Goal: Task Accomplishment & Management: Manage account settings

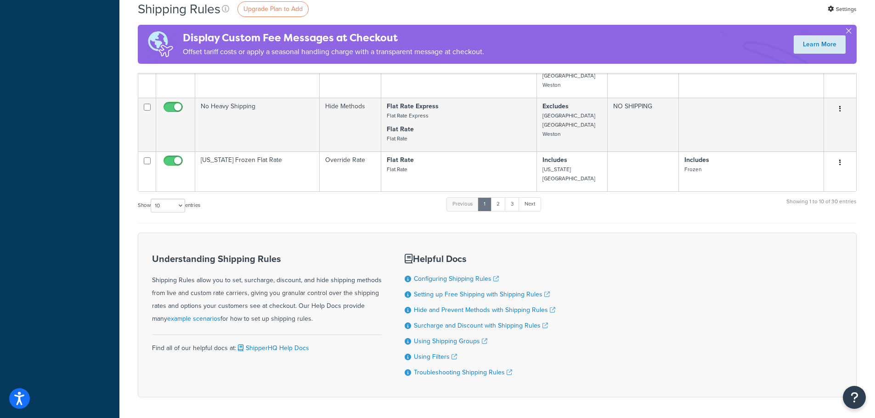
scroll to position [457, 0]
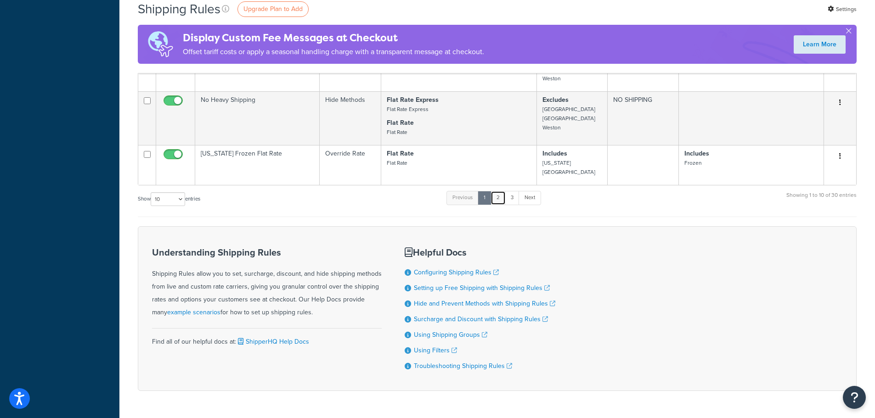
click at [498, 191] on link "2" at bounding box center [498, 198] width 15 height 14
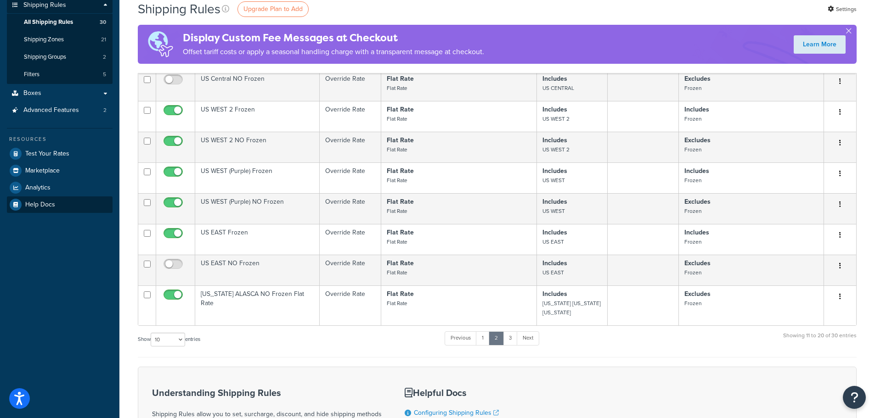
scroll to position [152, 0]
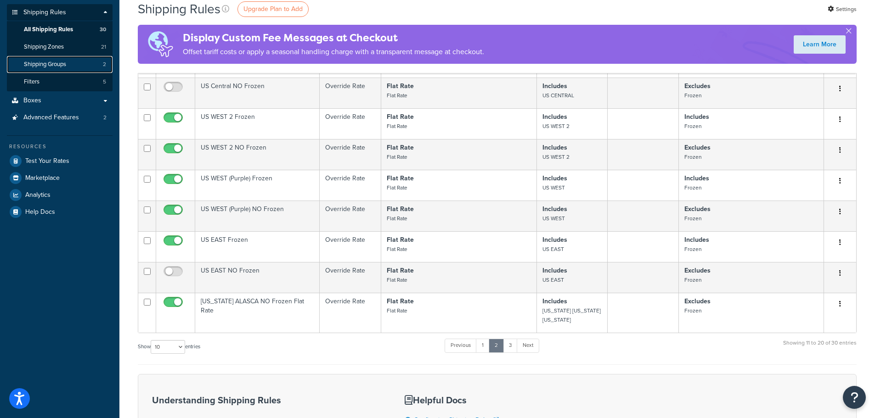
click at [62, 68] on link "Shipping Groups 2" at bounding box center [60, 64] width 106 height 17
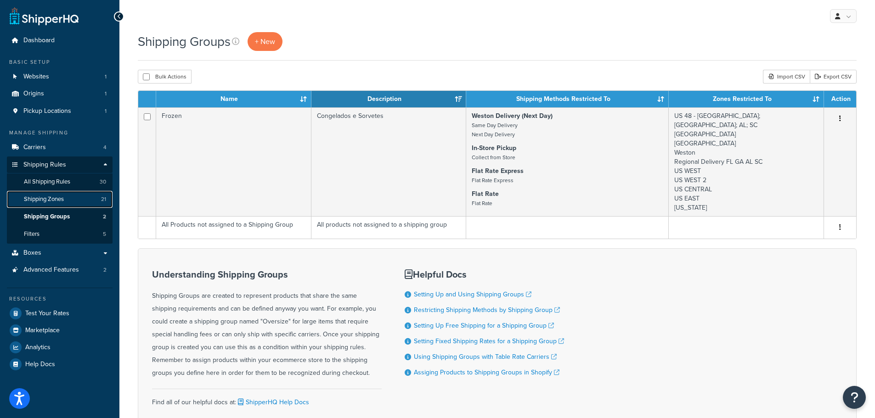
click at [55, 200] on span "Shipping Zones" at bounding box center [44, 200] width 40 height 8
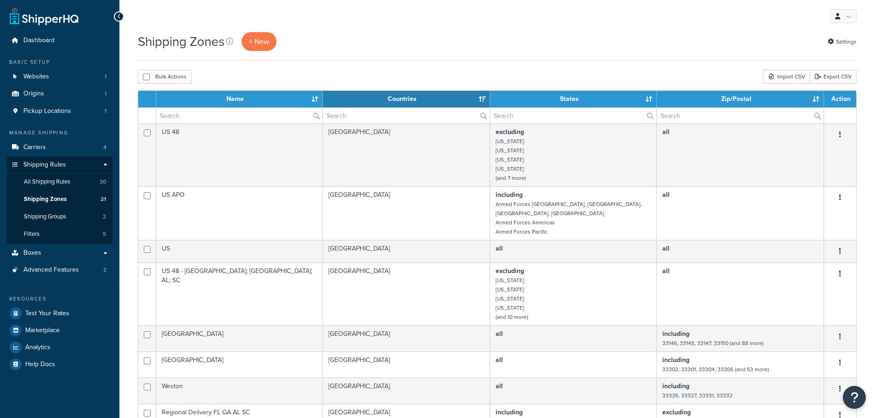
select select "15"
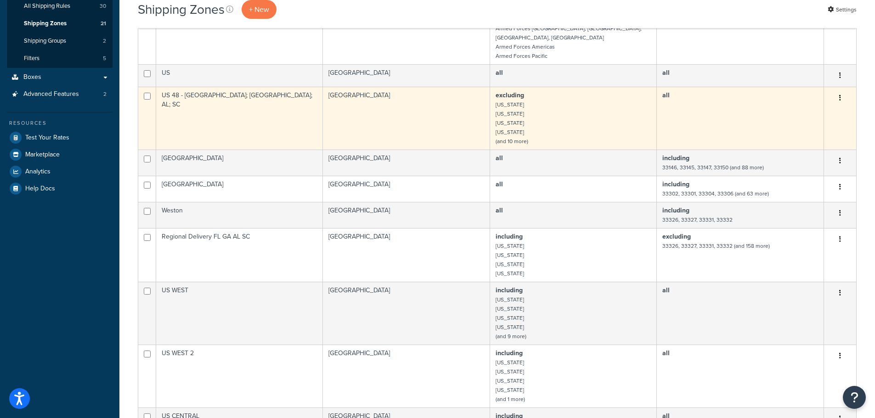
scroll to position [184, 0]
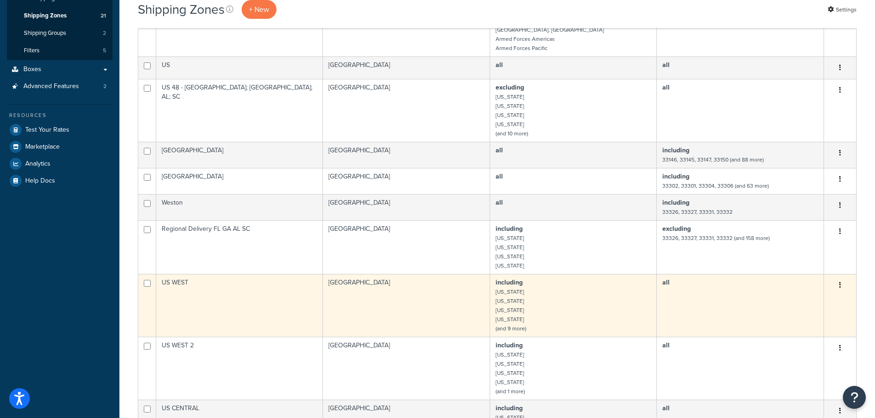
click at [283, 296] on td "US WEST" at bounding box center [239, 305] width 167 height 63
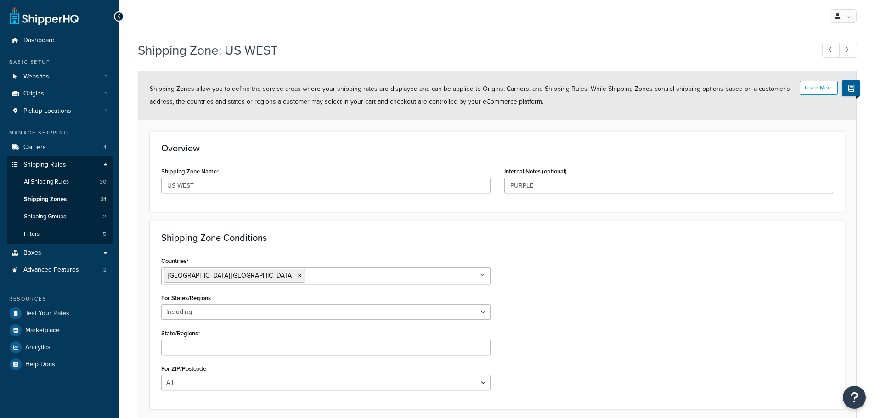
select select "including"
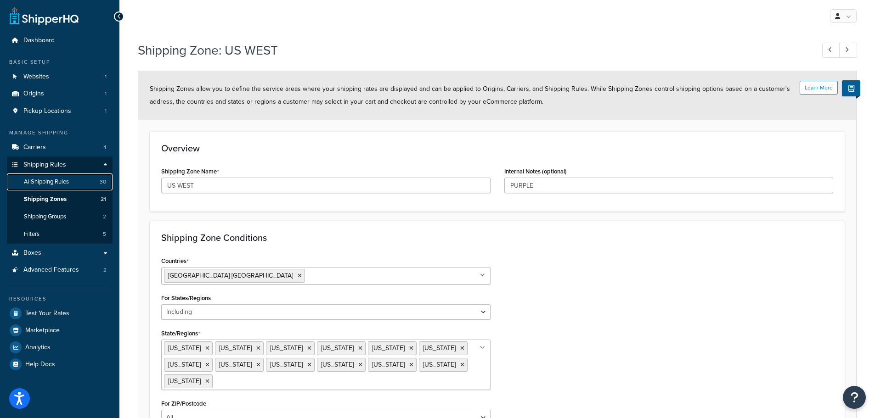
click at [51, 180] on span "All Shipping Rules" at bounding box center [46, 182] width 45 height 8
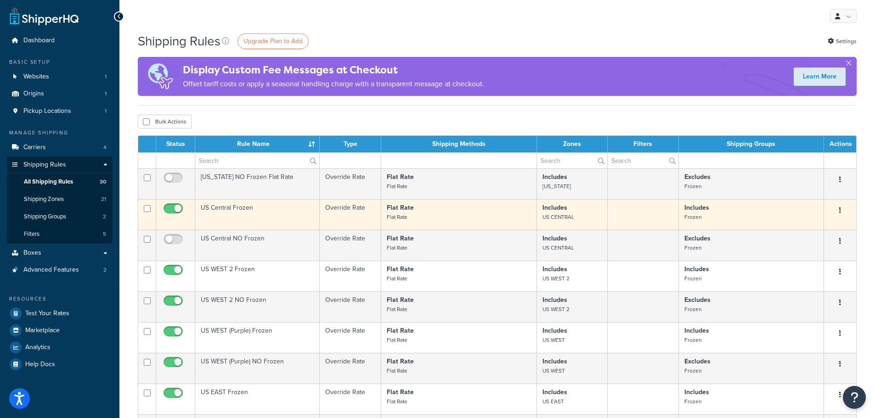
click at [413, 215] on p "Flat Rate Flat Rate" at bounding box center [459, 212] width 144 height 18
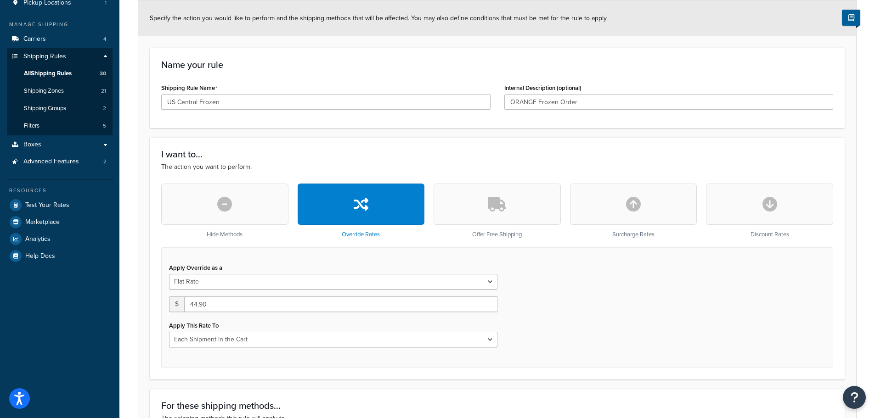
scroll to position [138, 0]
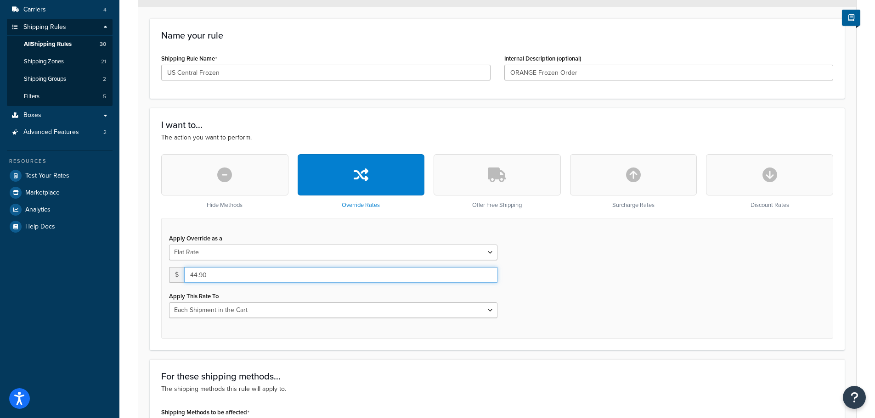
drag, startPoint x: 216, startPoint y: 274, endPoint x: 171, endPoint y: 277, distance: 45.1
click at [171, 277] on div "$ 44.90" at bounding box center [333, 275] width 328 height 16
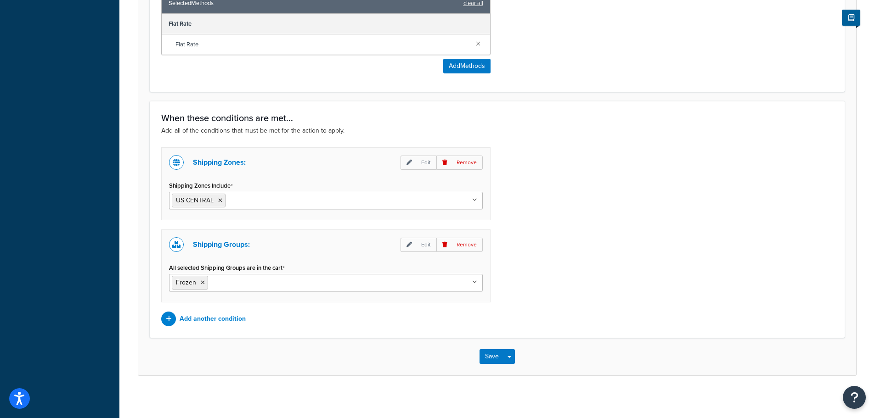
scroll to position [569, 0]
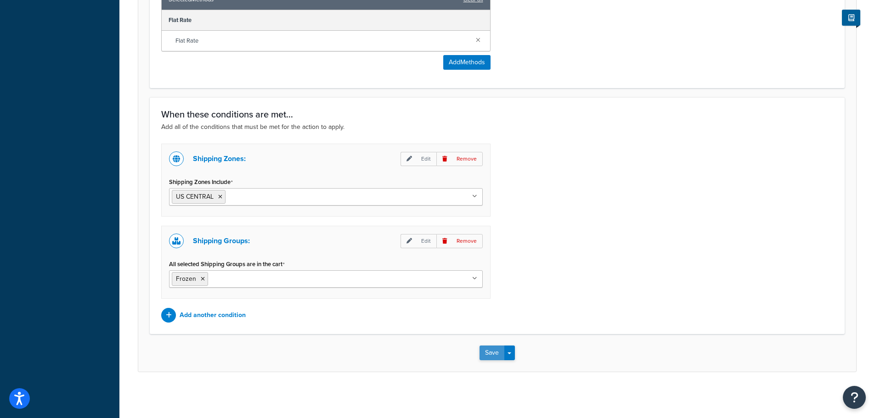
type input "49.90"
click at [495, 353] on button "Save" at bounding box center [492, 353] width 25 height 15
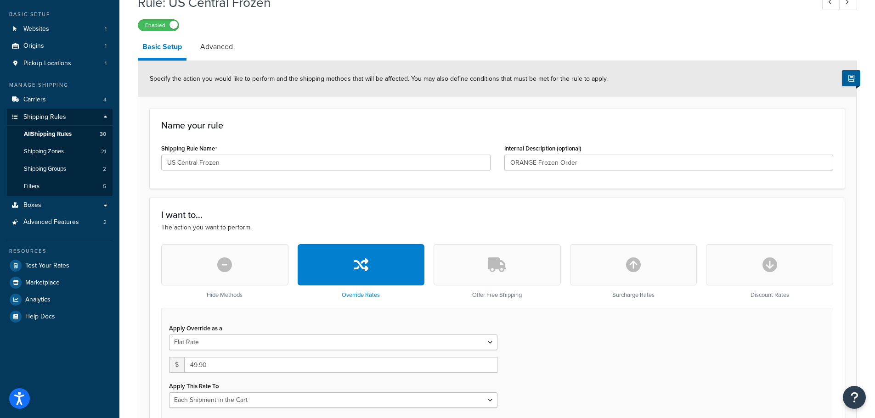
scroll to position [138, 0]
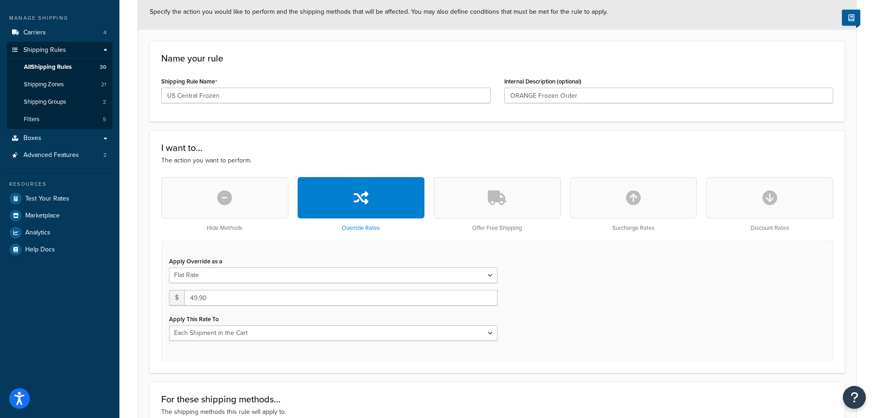
scroll to position [138, 0]
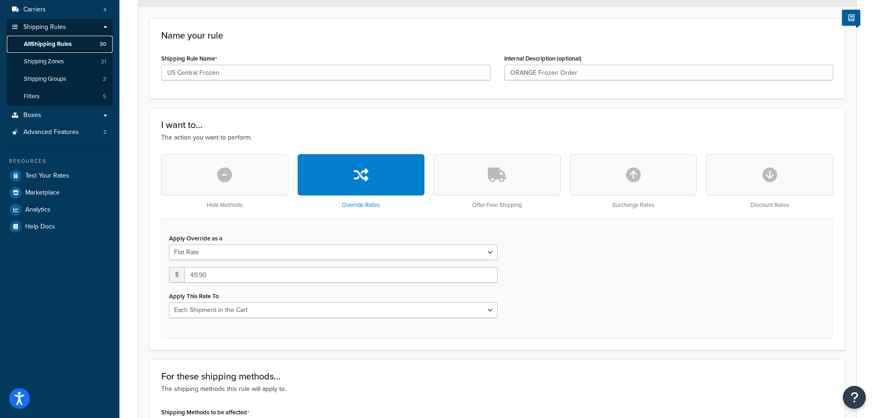
click at [58, 43] on span "All Shipping Rules" at bounding box center [48, 44] width 48 height 8
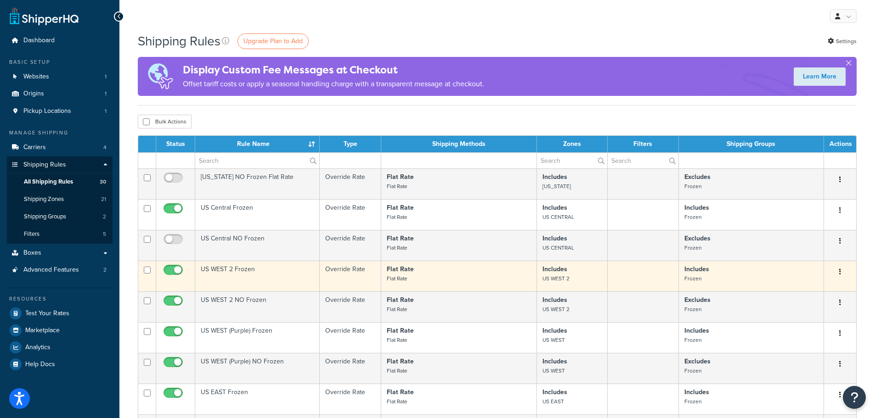
click at [249, 272] on td "US WEST 2 Frozen" at bounding box center [257, 276] width 124 height 31
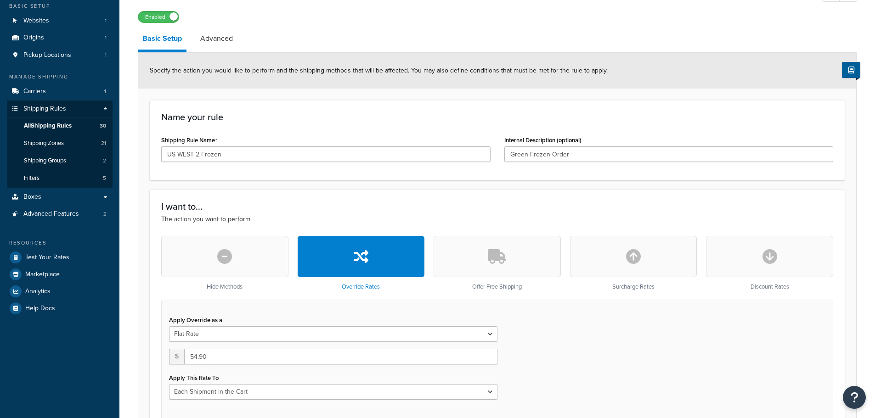
scroll to position [138, 0]
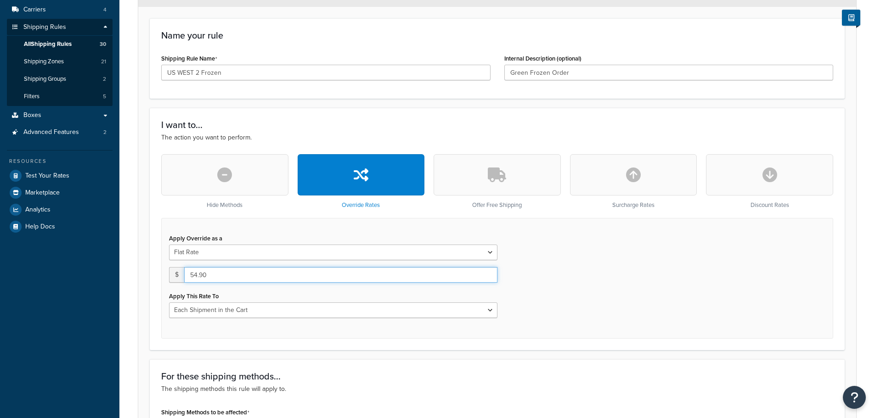
drag, startPoint x: 214, startPoint y: 277, endPoint x: 155, endPoint y: 279, distance: 58.4
click at [155, 279] on div "Hide Methods Override Rates Offer Free Shipping Surcharge Rates Discount Rates …" at bounding box center [497, 246] width 686 height 185
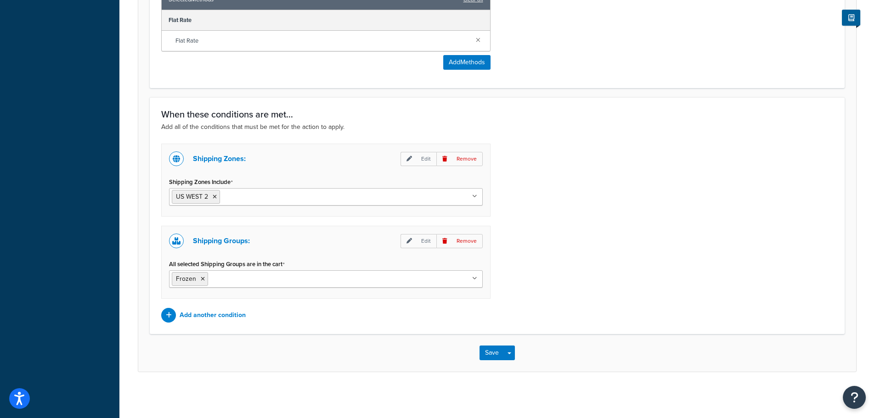
scroll to position [569, 0]
type input "58.9"
click at [488, 347] on button "Save" at bounding box center [492, 353] width 25 height 15
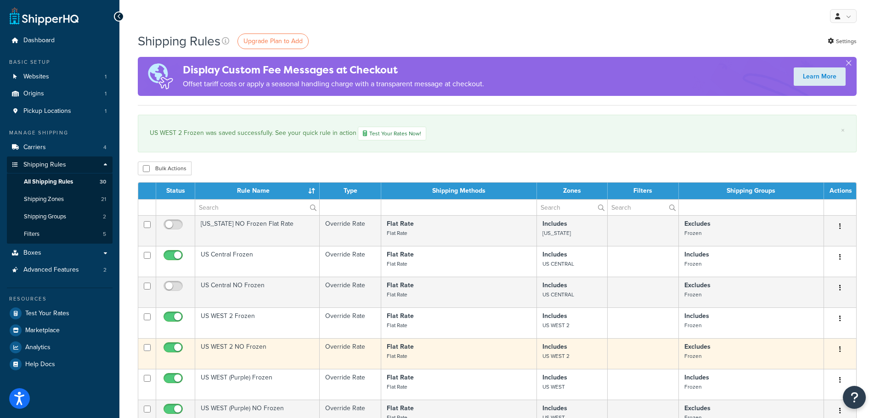
click at [249, 359] on td "US WEST 2 NO Frozen" at bounding box center [257, 354] width 124 height 31
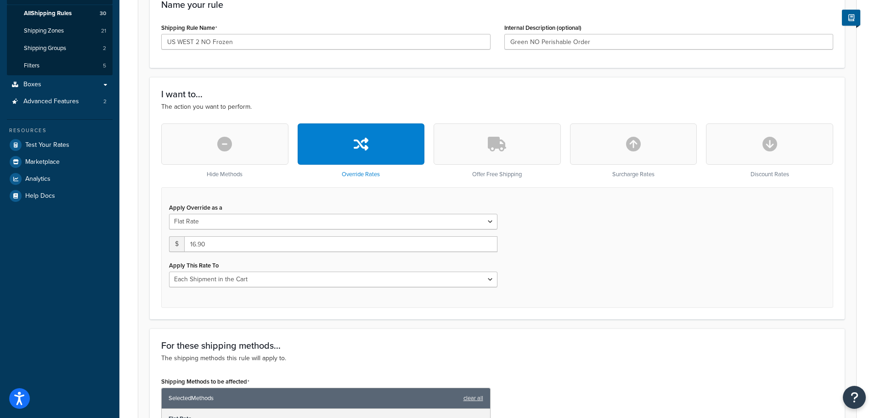
scroll to position [184, 0]
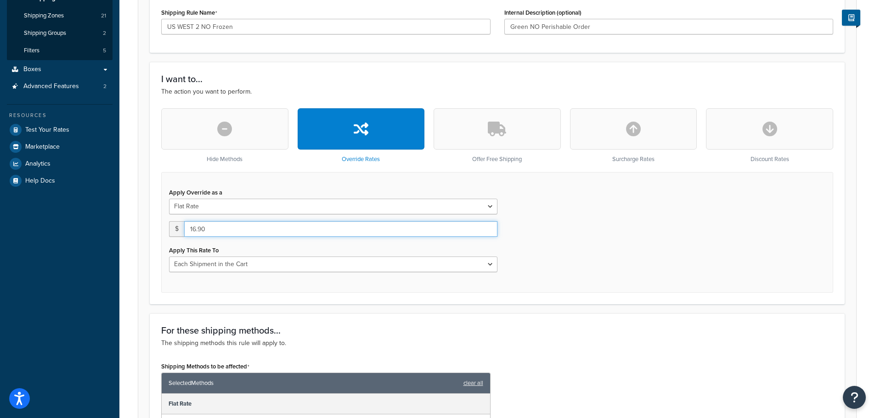
drag, startPoint x: 224, startPoint y: 233, endPoint x: 159, endPoint y: 233, distance: 64.8
click at [159, 233] on div "Hide Methods Override Rates Offer Free Shipping Surcharge Rates Discount Rates …" at bounding box center [497, 200] width 686 height 185
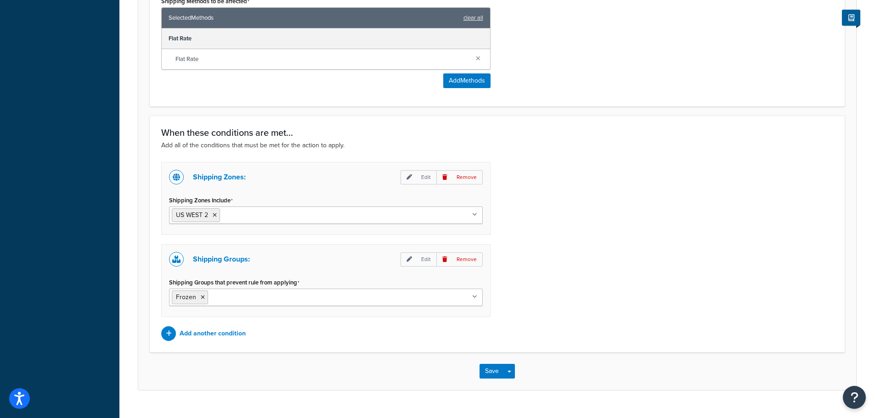
scroll to position [569, 0]
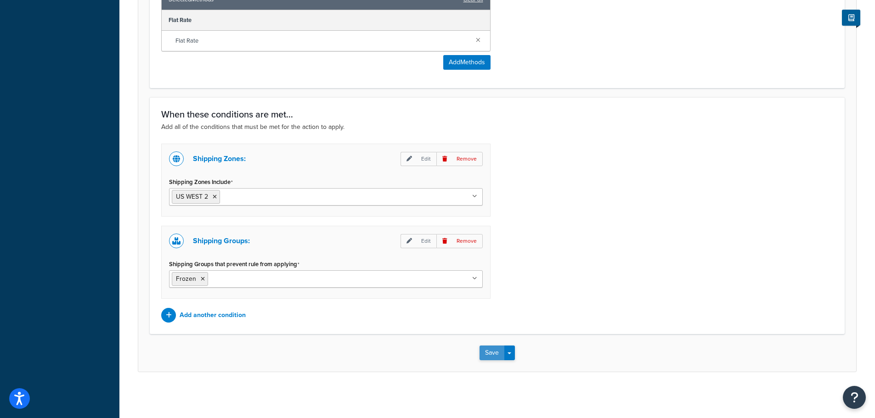
type input "18.90"
click at [490, 353] on button "Save" at bounding box center [492, 353] width 25 height 15
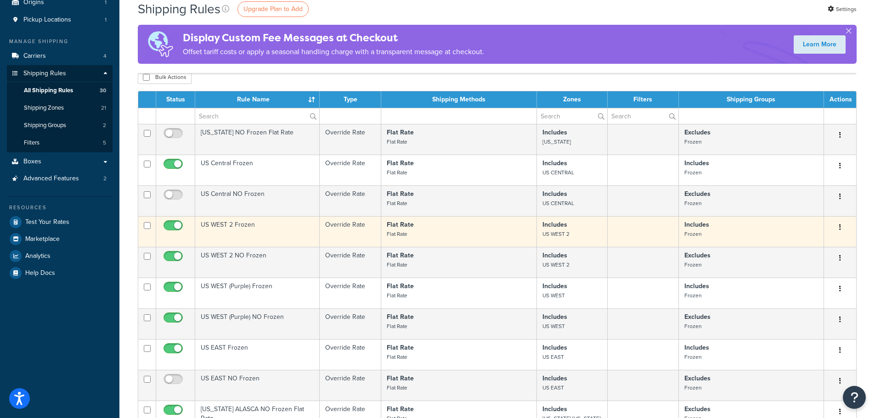
scroll to position [92, 0]
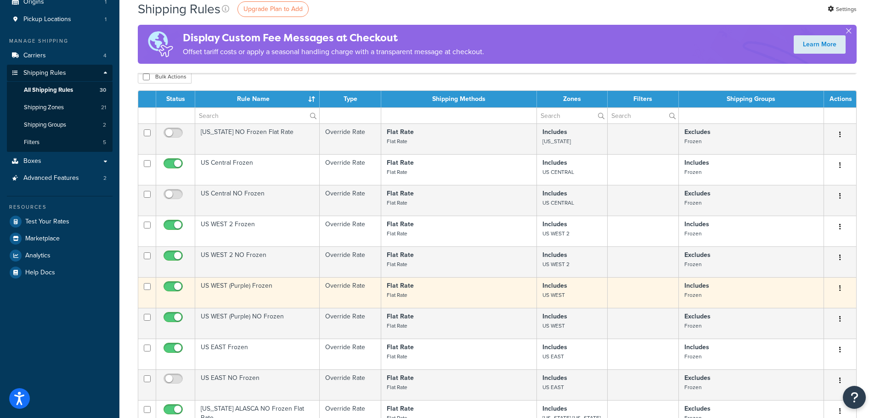
click at [236, 286] on td "US WEST (Purple) Frozen" at bounding box center [257, 292] width 124 height 31
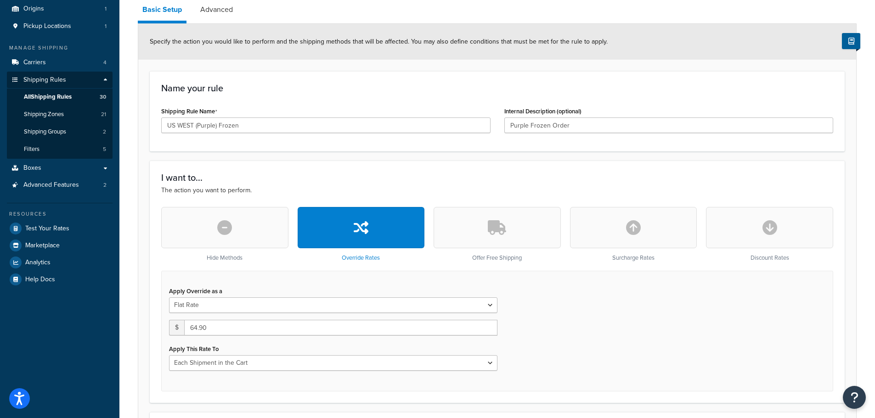
scroll to position [92, 0]
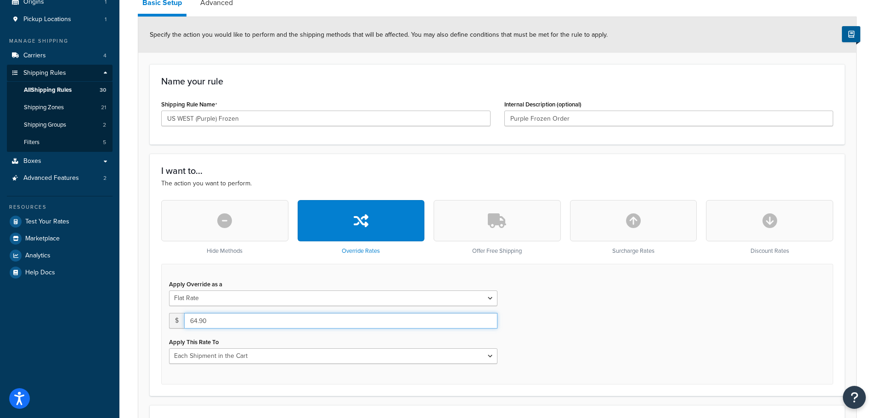
drag, startPoint x: 214, startPoint y: 324, endPoint x: 161, endPoint y: 327, distance: 52.9
click at [161, 327] on div "Apply Override as a Flat Rate Percentage Flat Rate & Percentage $ 64.90 Apply T…" at bounding box center [497, 324] width 672 height 121
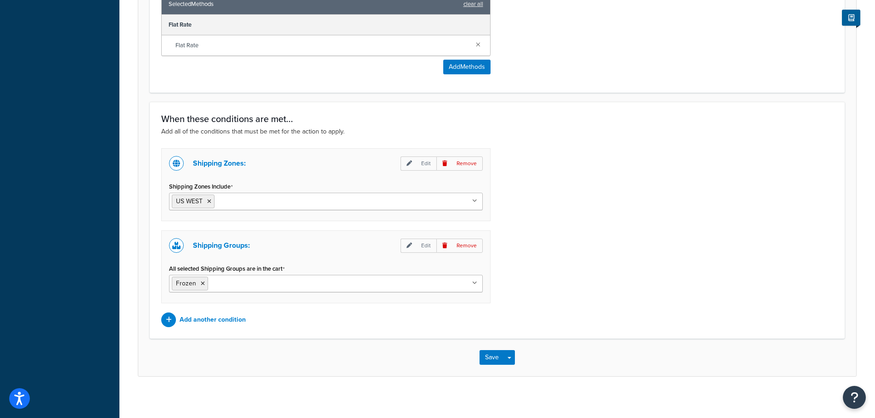
scroll to position [569, 0]
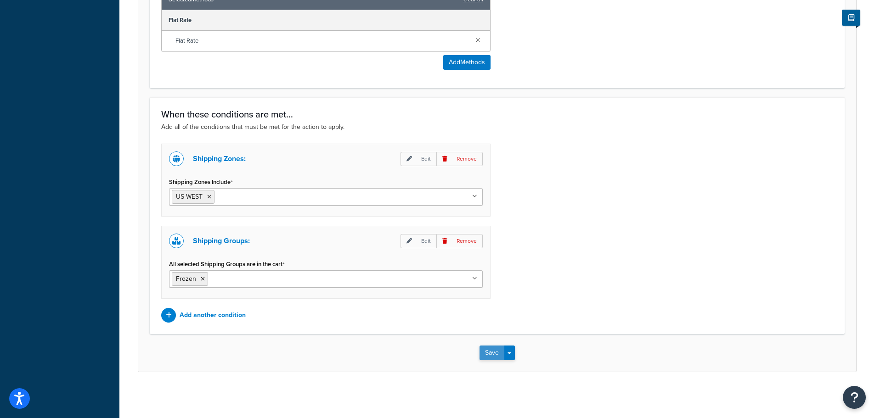
type input "68.9"
click at [492, 355] on button "Save" at bounding box center [492, 353] width 25 height 15
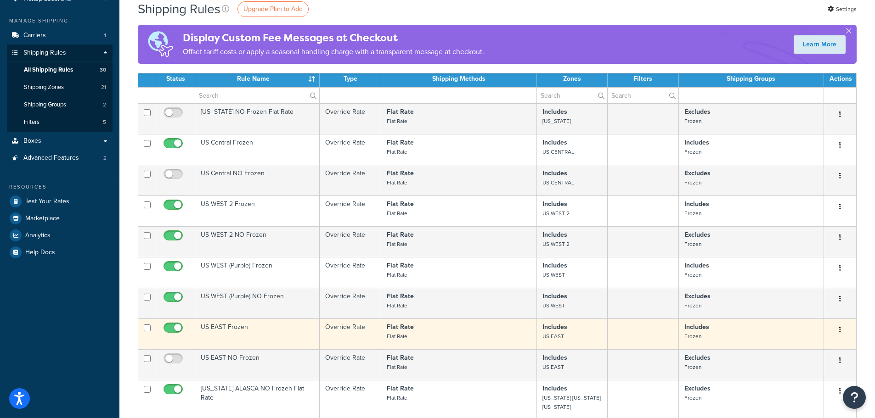
scroll to position [138, 0]
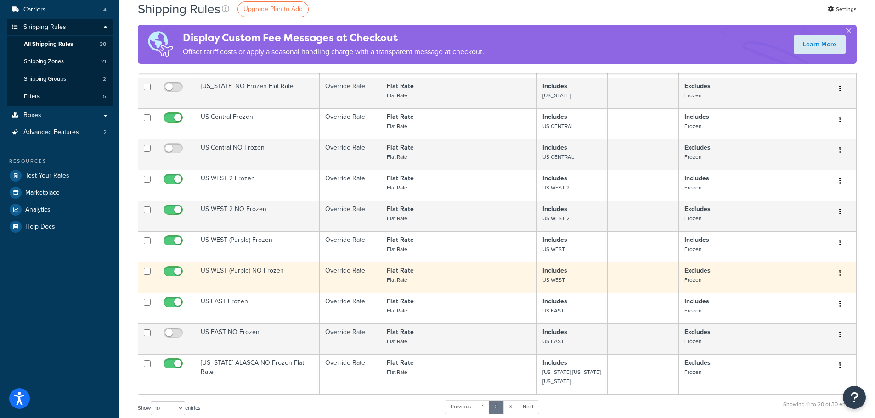
click at [248, 284] on td "US WEST (Purple) NO Frozen" at bounding box center [257, 277] width 124 height 31
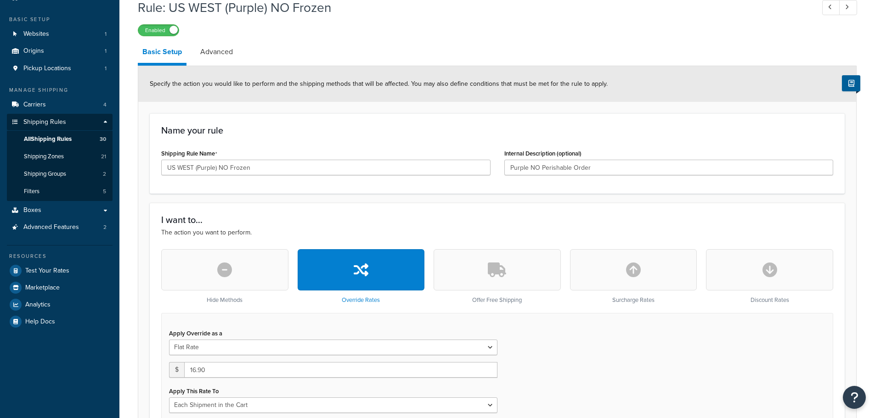
scroll to position [92, 0]
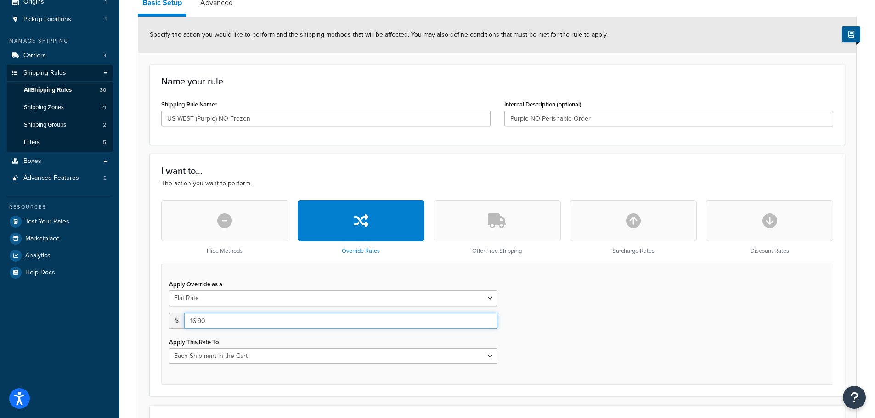
drag, startPoint x: 214, startPoint y: 323, endPoint x: 163, endPoint y: 326, distance: 50.6
click at [163, 326] on div "Apply Override as a Flat Rate Percentage Flat Rate & Percentage $ 16.90 Apply T…" at bounding box center [333, 321] width 342 height 86
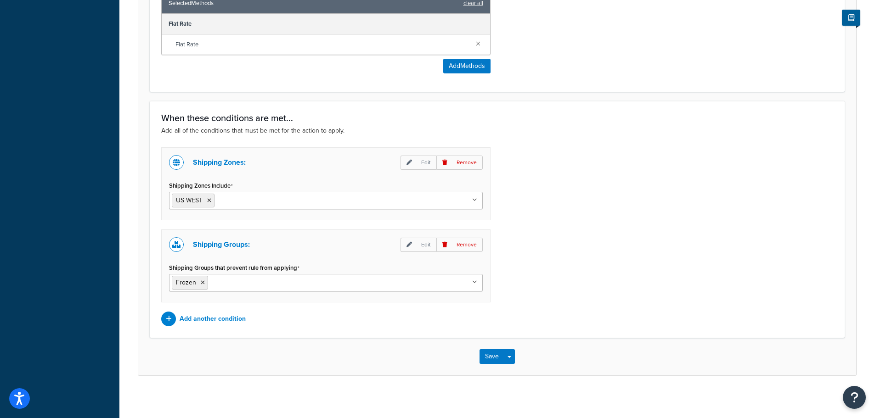
scroll to position [569, 0]
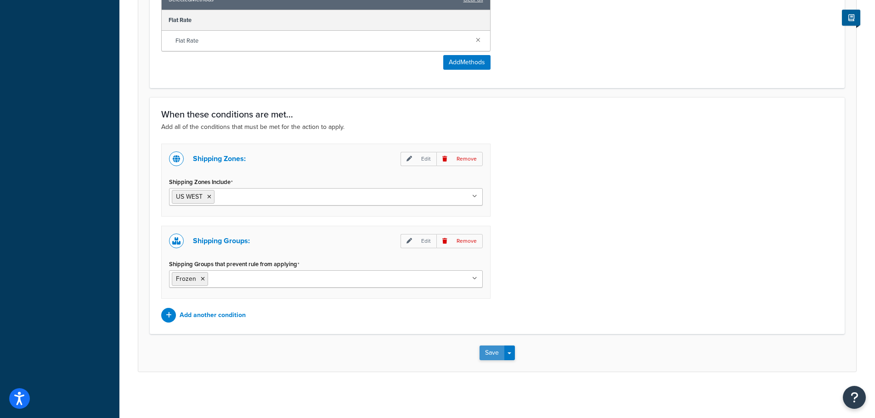
type input "18.90"
click at [500, 353] on button "Save" at bounding box center [492, 353] width 25 height 15
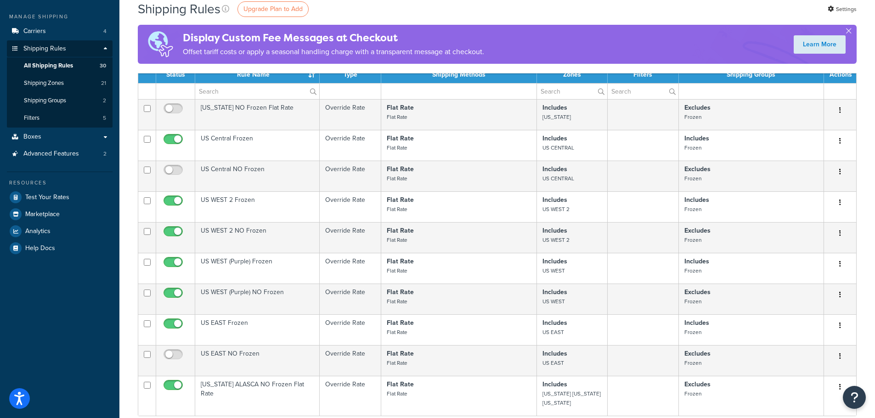
scroll to position [138, 0]
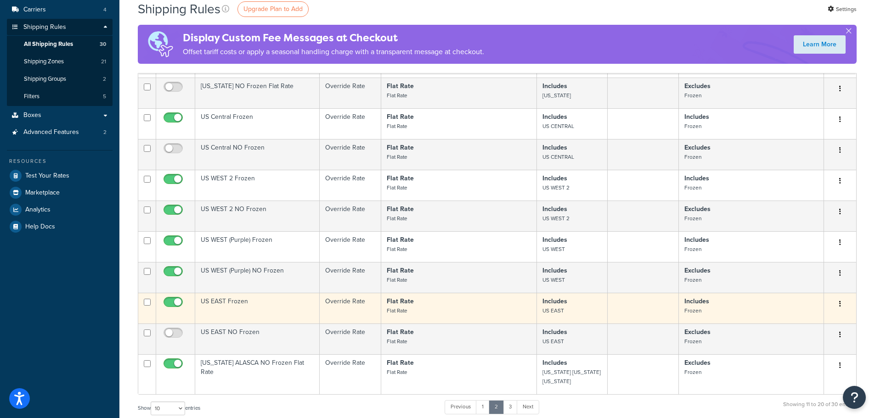
click at [264, 314] on td "US EAST Frozen" at bounding box center [257, 308] width 124 height 31
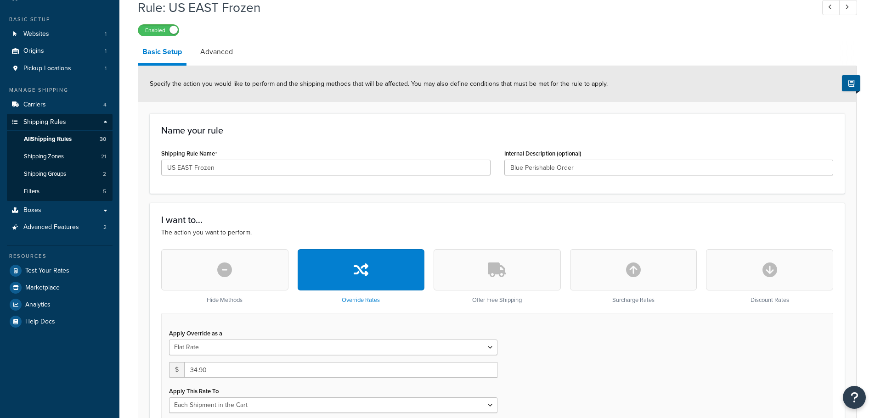
scroll to position [92, 0]
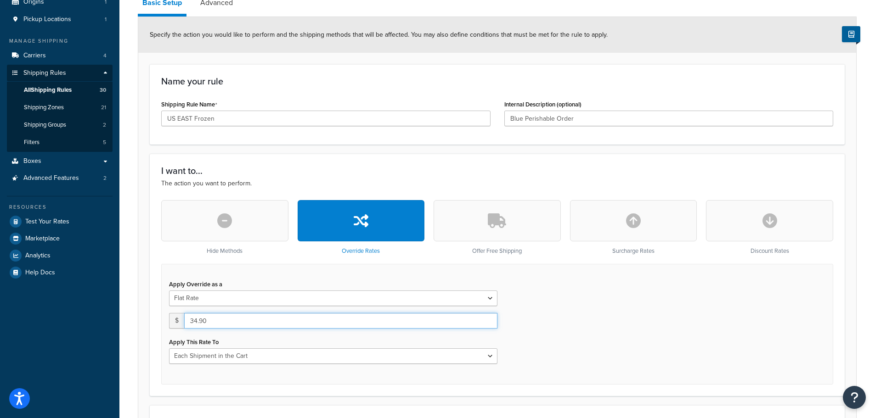
drag, startPoint x: 212, startPoint y: 322, endPoint x: 161, endPoint y: 328, distance: 51.3
click at [161, 328] on div "Apply Override as a Flat Rate Percentage Flat Rate & Percentage $ 34.90 Apply T…" at bounding box center [497, 324] width 672 height 121
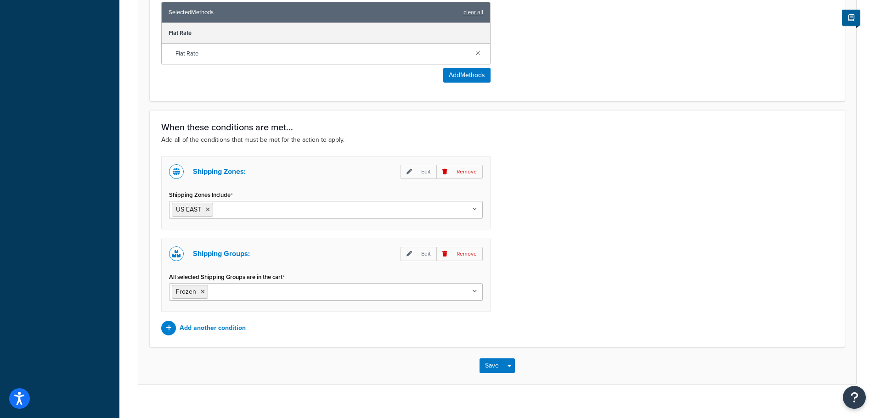
scroll to position [569, 0]
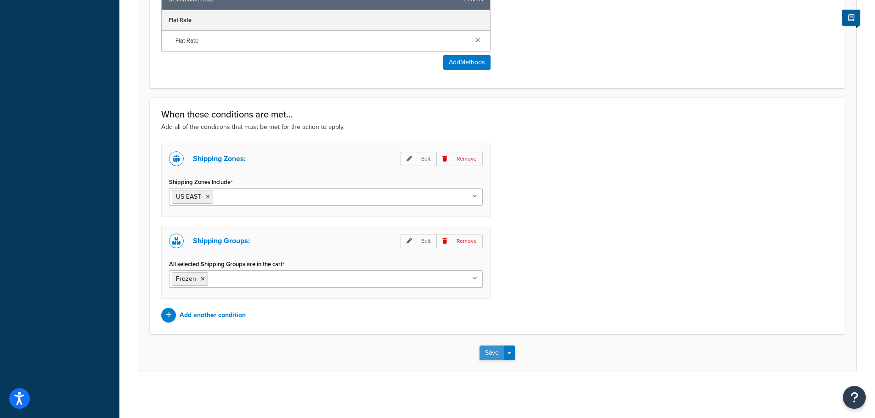
type input "39.90"
click at [493, 357] on button "Save" at bounding box center [492, 353] width 25 height 15
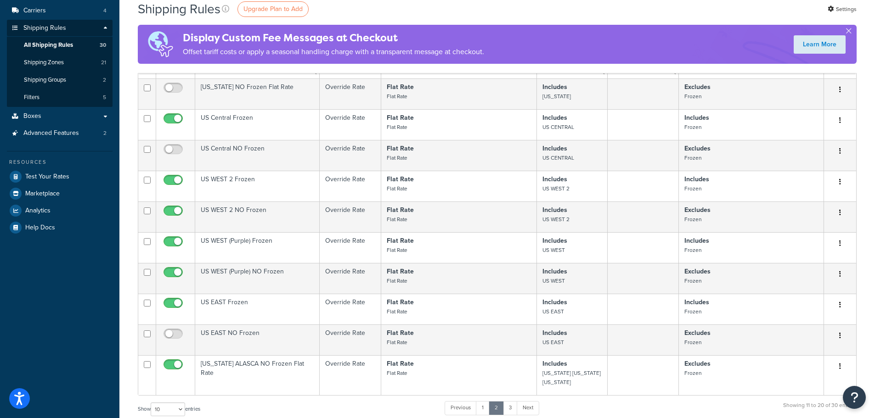
scroll to position [138, 0]
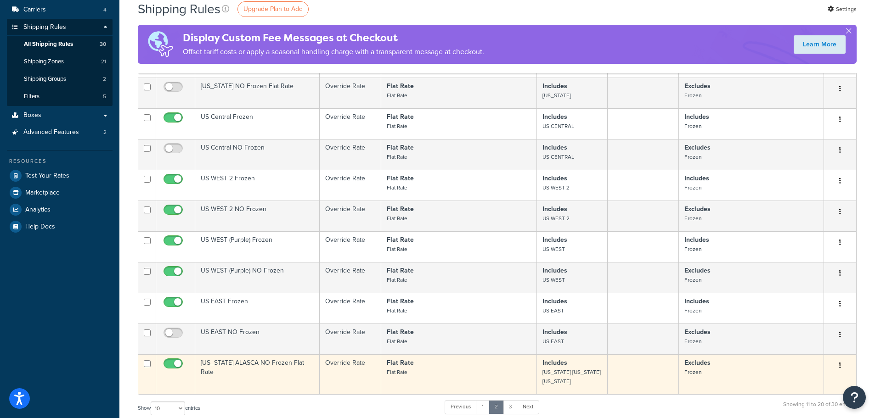
click at [244, 370] on td "[US_STATE] ALASCA NO Frozen Flat Rate" at bounding box center [257, 375] width 124 height 40
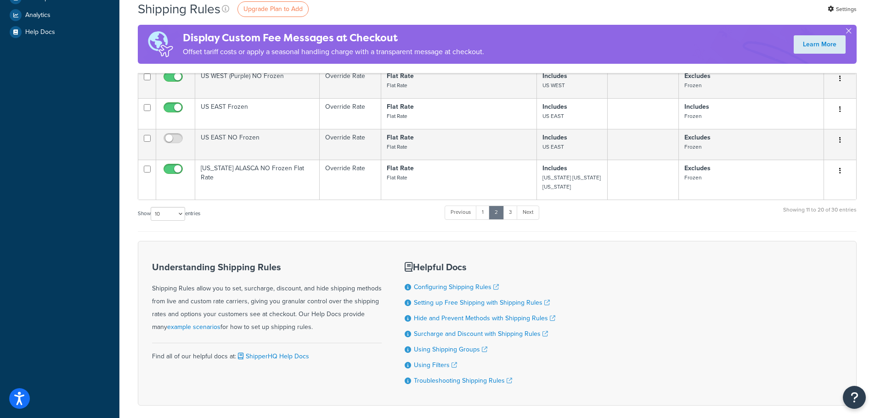
scroll to position [384, 0]
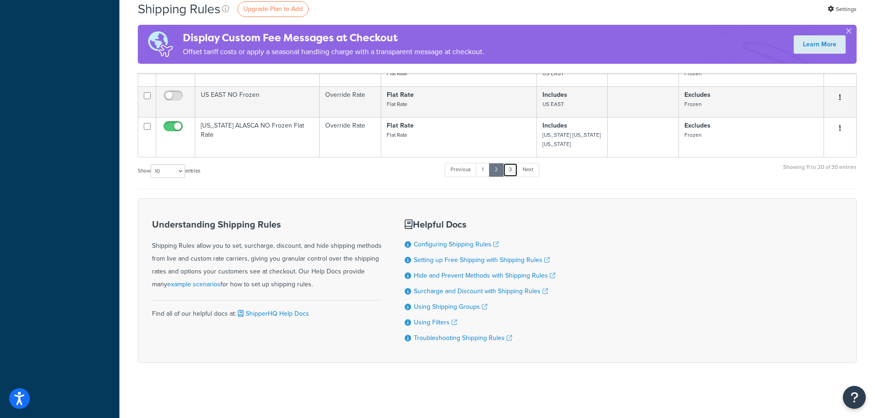
click at [510, 167] on link "3" at bounding box center [510, 170] width 15 height 14
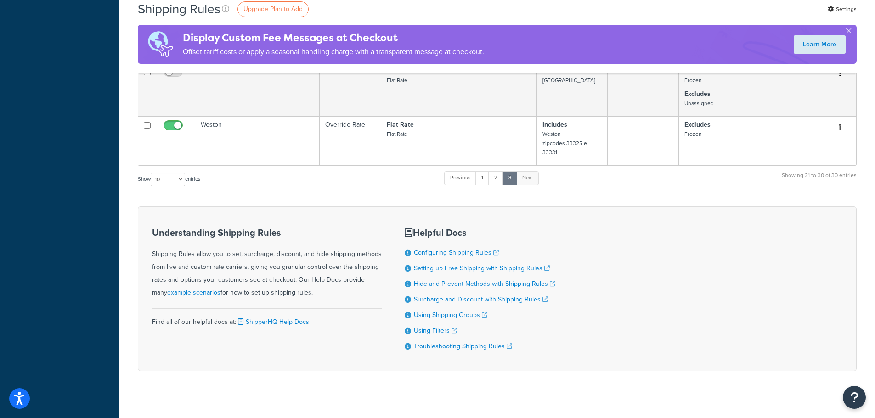
scroll to position [519, 0]
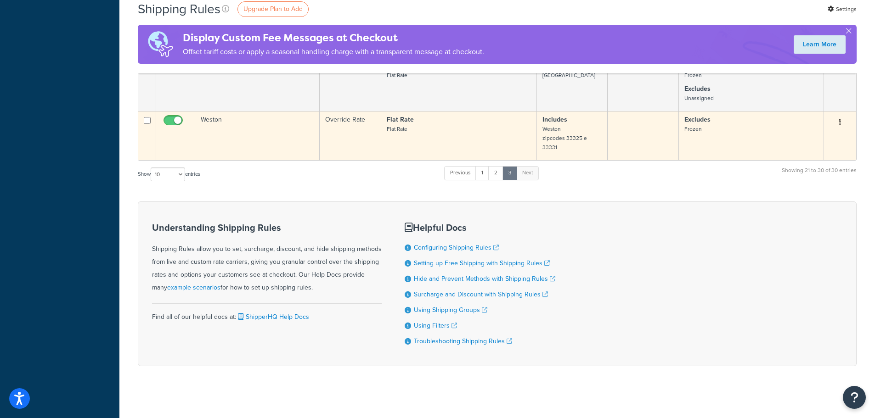
click at [272, 141] on td "Weston" at bounding box center [257, 135] width 124 height 49
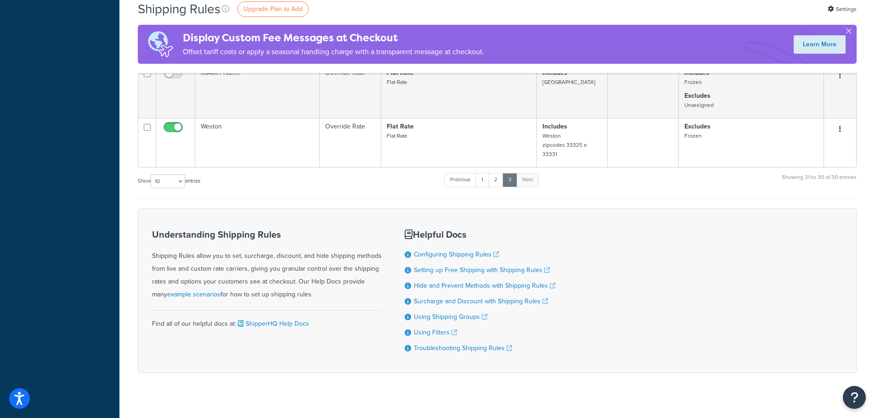
scroll to position [519, 0]
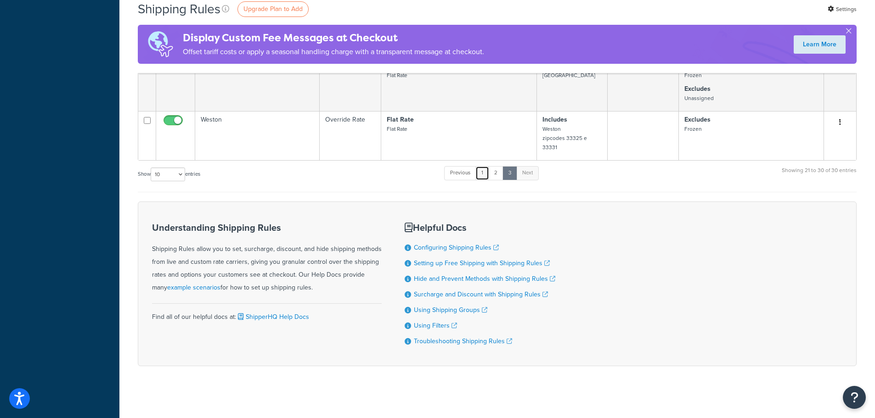
click at [484, 166] on link "1" at bounding box center [482, 173] width 14 height 14
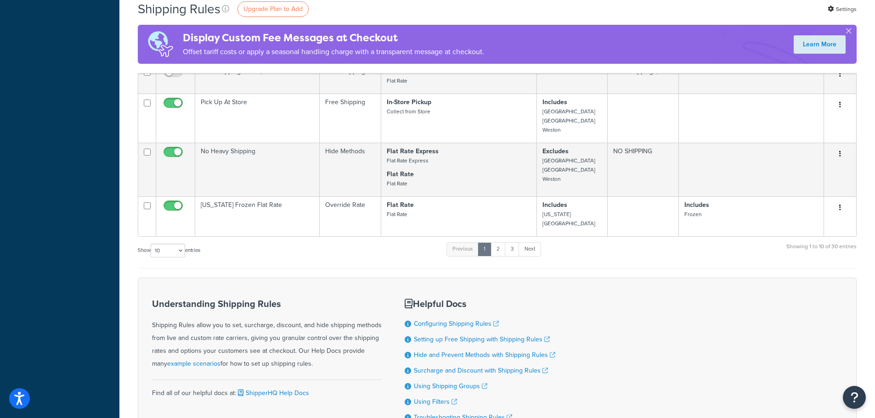
scroll to position [320, 0]
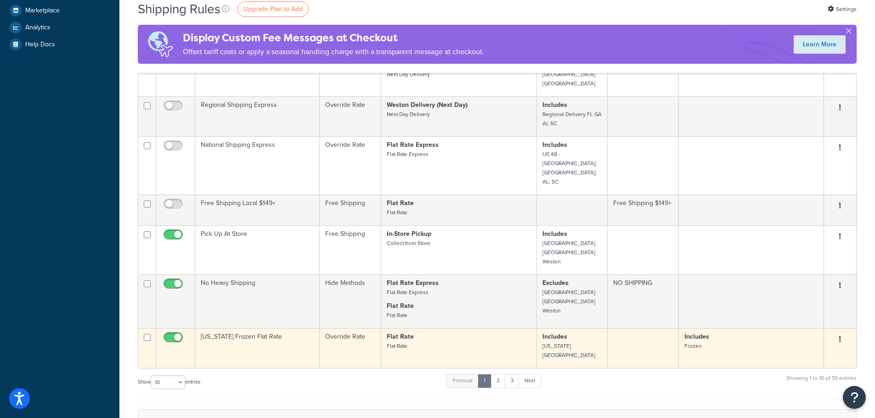
click at [271, 328] on td "[US_STATE] Frozen Flat Rate" at bounding box center [257, 348] width 124 height 40
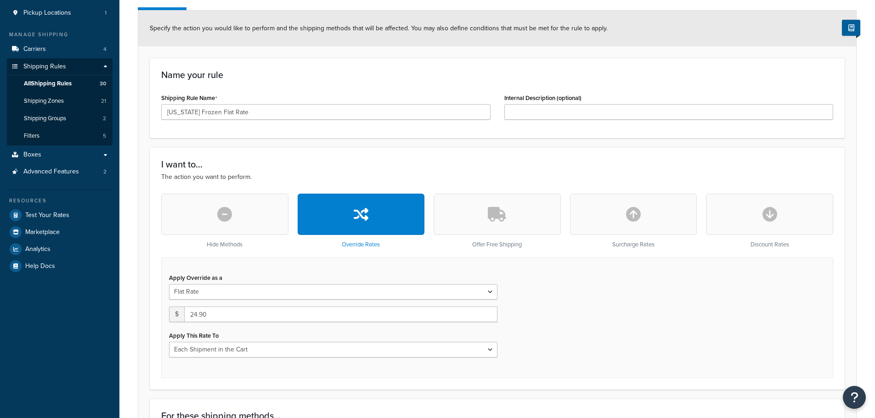
scroll to position [138, 0]
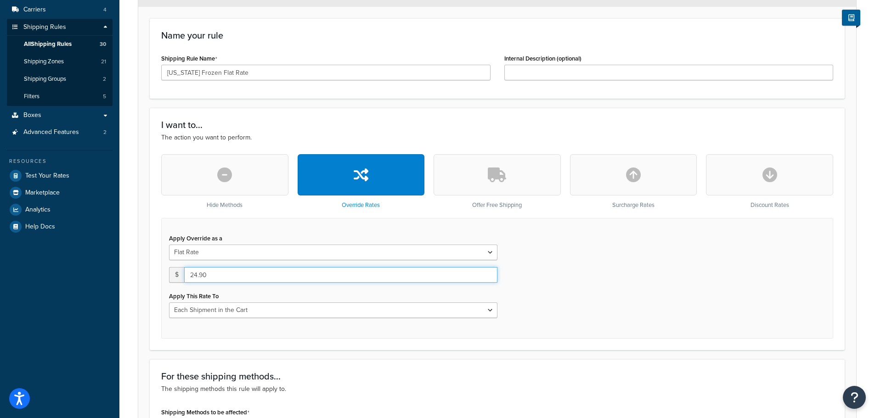
drag, startPoint x: 217, startPoint y: 277, endPoint x: 172, endPoint y: 277, distance: 45.0
click at [172, 277] on div "$ 24.90" at bounding box center [333, 275] width 328 height 16
type input "24.90"
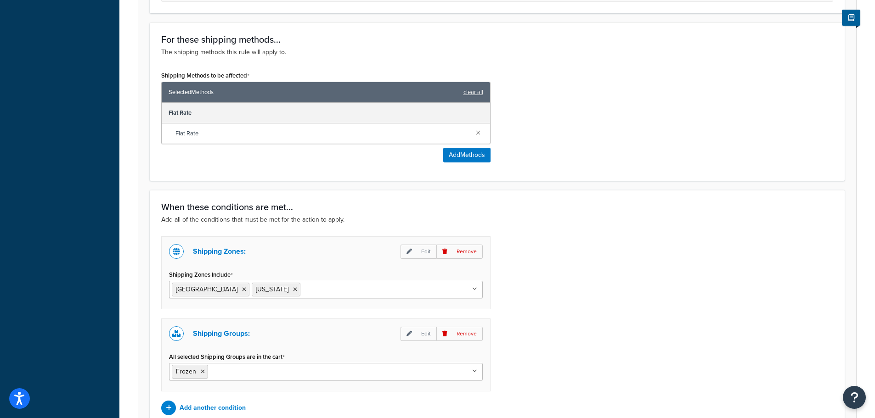
scroll to position [505, 0]
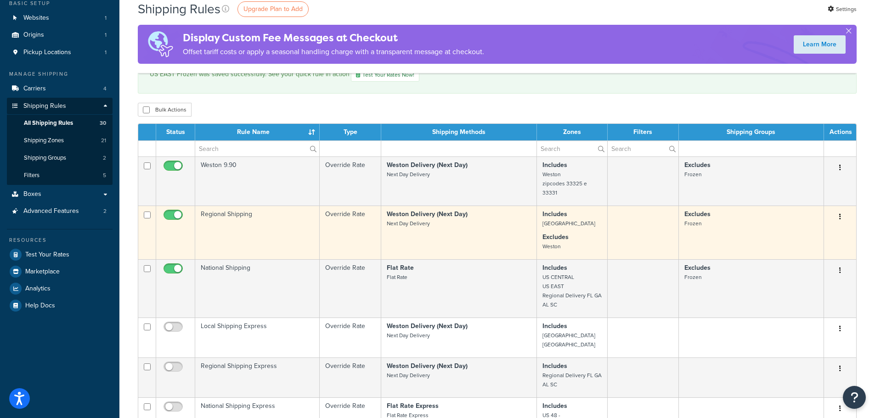
click at [251, 225] on td "Regional Shipping" at bounding box center [257, 233] width 124 height 54
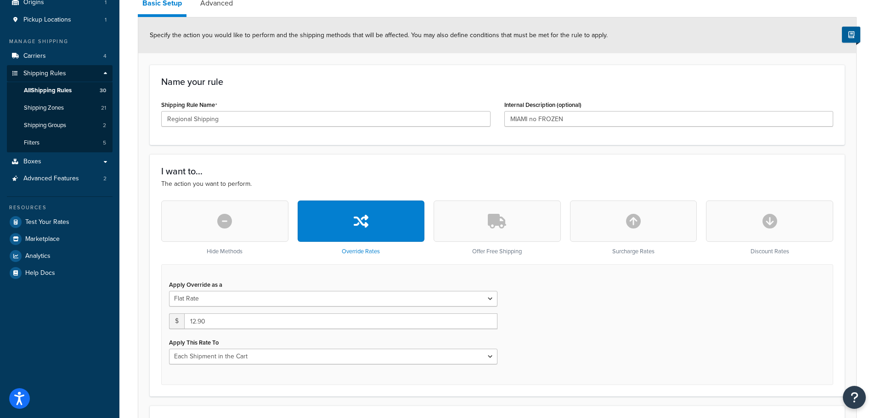
scroll to position [92, 0]
drag, startPoint x: 209, startPoint y: 318, endPoint x: 177, endPoint y: 319, distance: 32.2
click at [177, 319] on div "$ 12.90" at bounding box center [333, 321] width 328 height 16
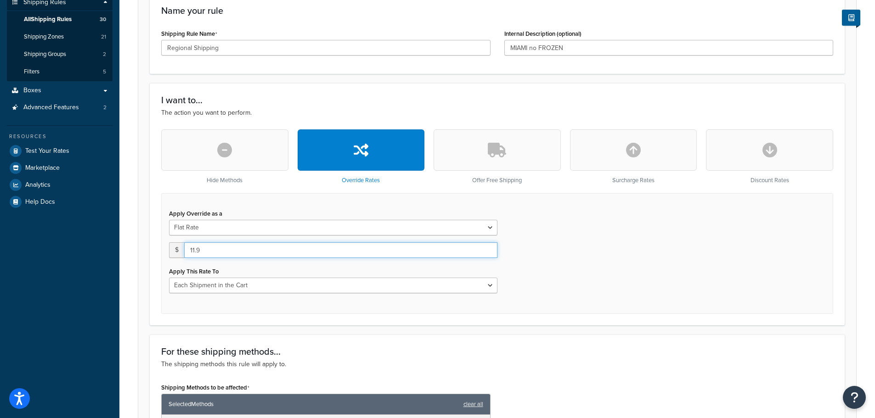
scroll to position [230, 0]
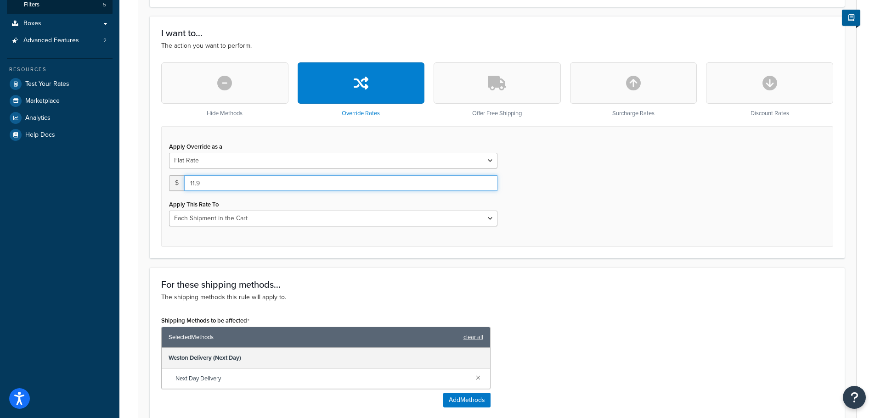
drag, startPoint x: 221, startPoint y: 185, endPoint x: 152, endPoint y: 187, distance: 69.0
click at [152, 187] on div "I want to... The action you want to perform. Hide Methods Override Rates Offer …" at bounding box center [497, 137] width 695 height 243
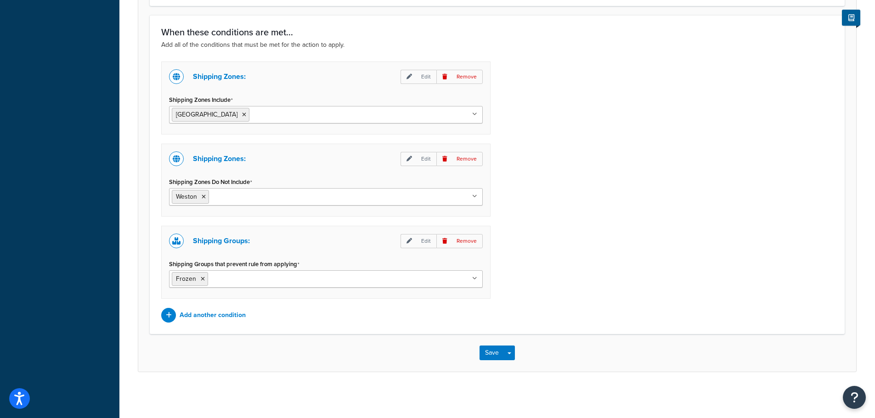
scroll to position [651, 0]
type input "13.90"
click at [495, 354] on button "Save" at bounding box center [492, 353] width 25 height 15
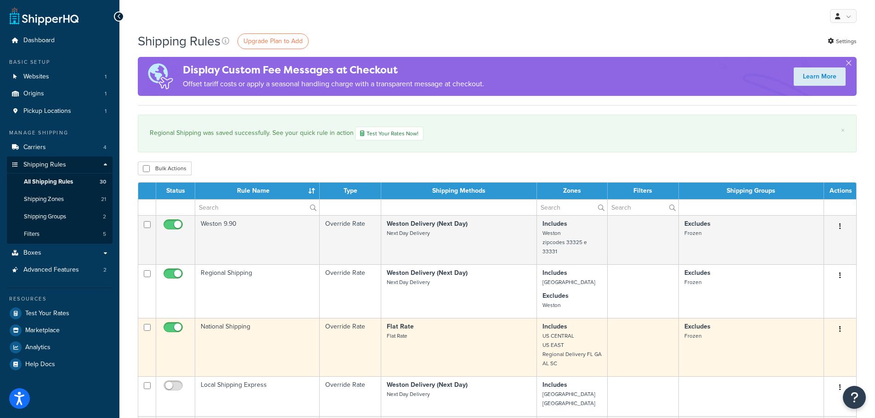
click at [247, 333] on td "National Shipping" at bounding box center [257, 347] width 124 height 58
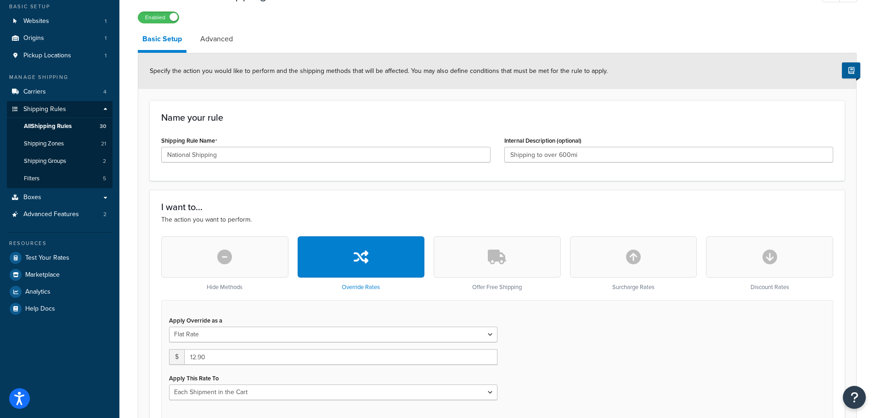
scroll to position [92, 0]
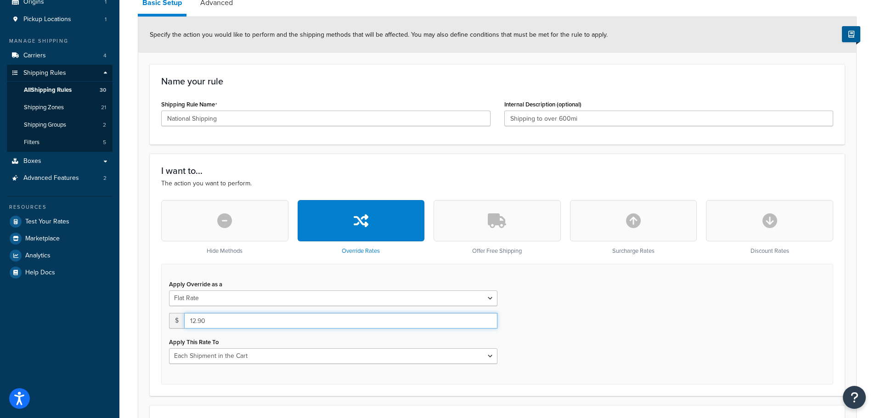
drag, startPoint x: 219, startPoint y: 324, endPoint x: 129, endPoint y: 324, distance: 89.6
click at [129, 324] on div "Rule: National Shipping Enabled Basic Setup Advanced Specify the action you wou…" at bounding box center [497, 408] width 756 height 926
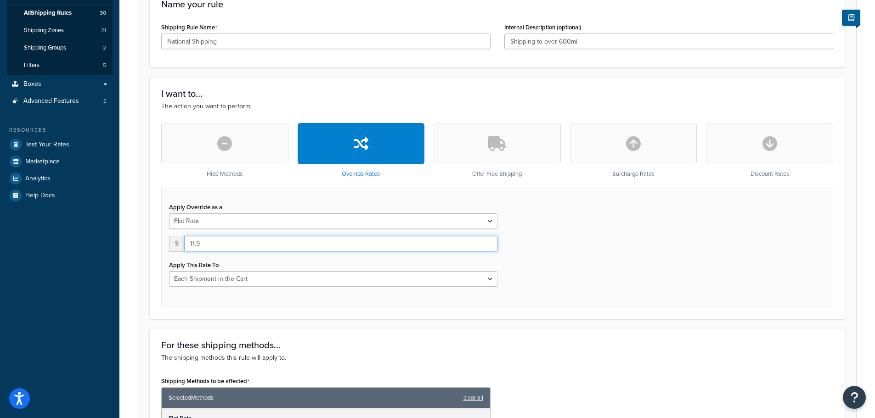
scroll to position [156, 0]
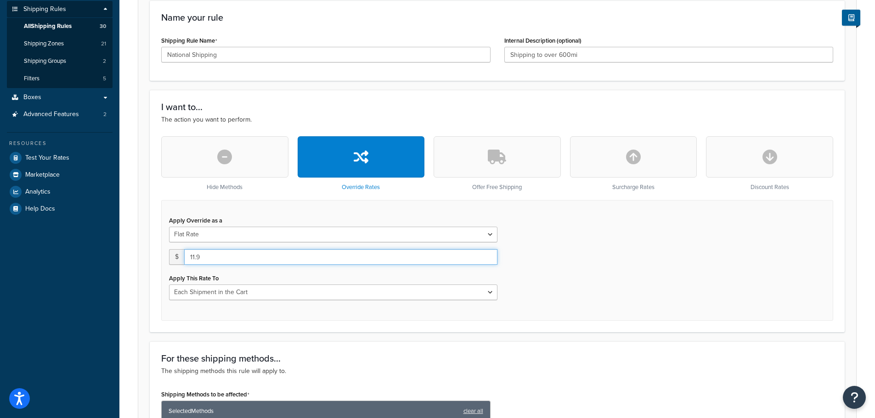
drag, startPoint x: 212, startPoint y: 258, endPoint x: 177, endPoint y: 259, distance: 34.5
click at [177, 259] on div "$ 11.9" at bounding box center [333, 257] width 328 height 16
type input "13.90"
click at [552, 263] on div "Apply Override as a Flat Rate Percentage Flat Rate & Percentage $ 13.90 Apply T…" at bounding box center [497, 260] width 672 height 121
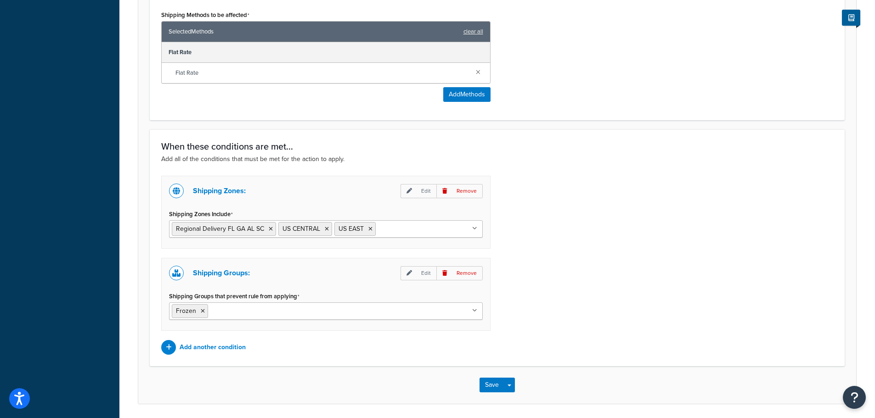
scroll to position [569, 0]
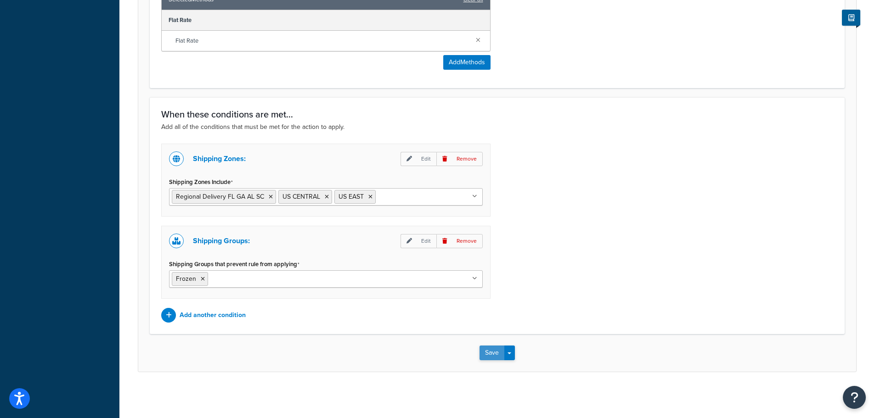
click at [497, 354] on button "Save" at bounding box center [492, 353] width 25 height 15
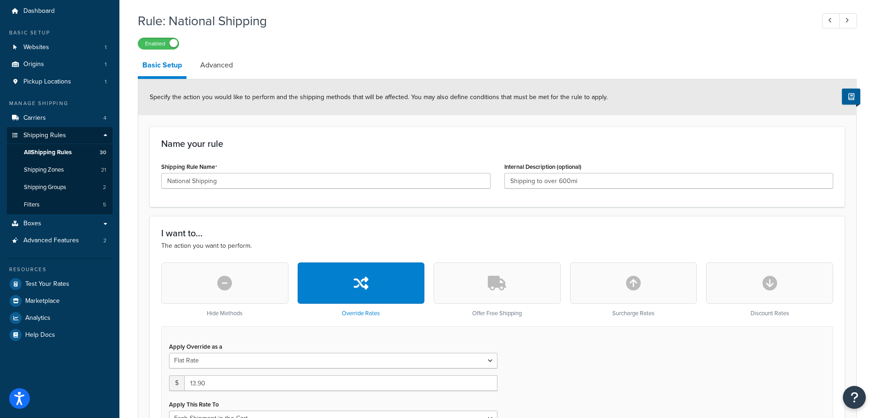
scroll to position [46, 0]
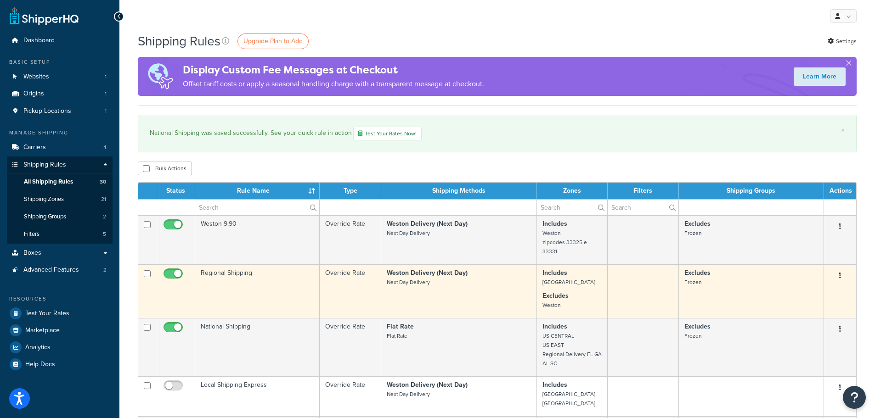
click at [233, 273] on td "Regional Shipping" at bounding box center [257, 292] width 124 height 54
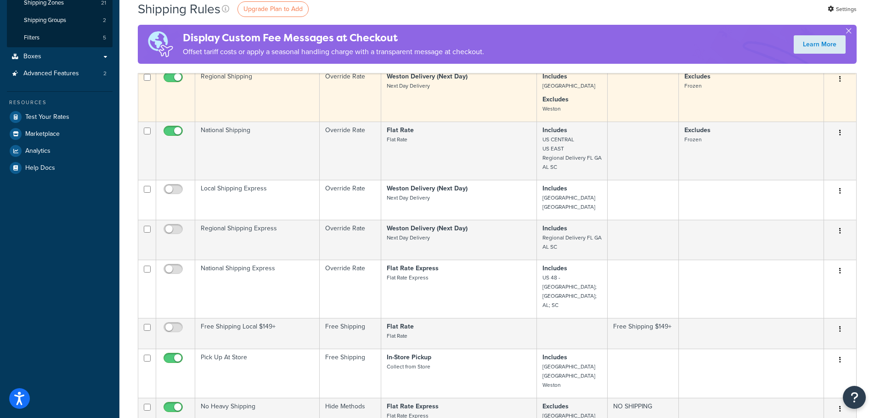
scroll to position [230, 0]
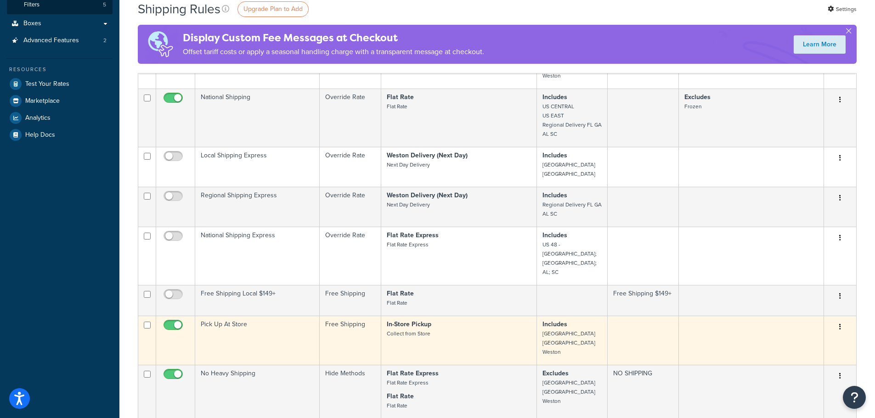
click at [233, 316] on td "Pick Up At Store" at bounding box center [257, 340] width 124 height 49
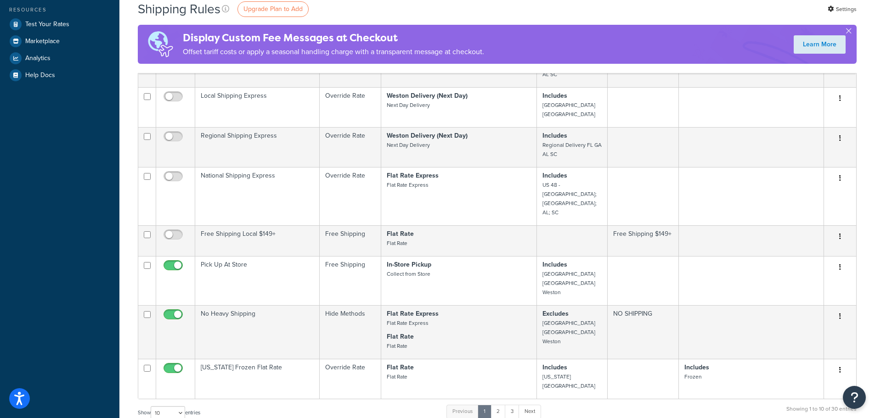
scroll to position [334, 0]
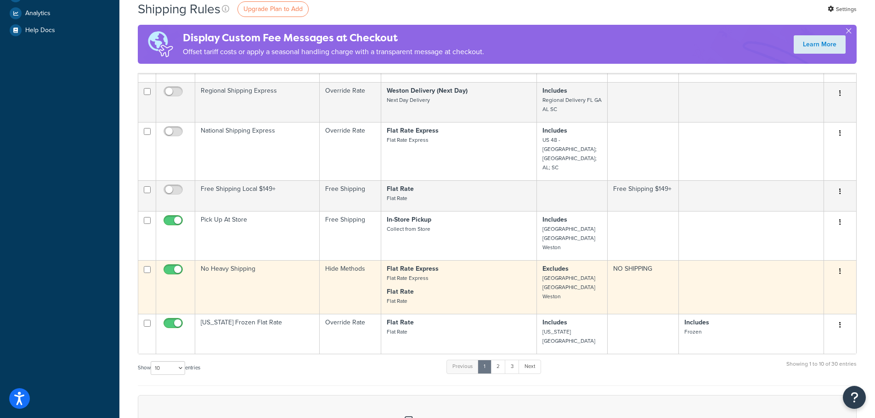
click at [250, 260] on td "No Heavy Shipping" at bounding box center [257, 287] width 124 height 54
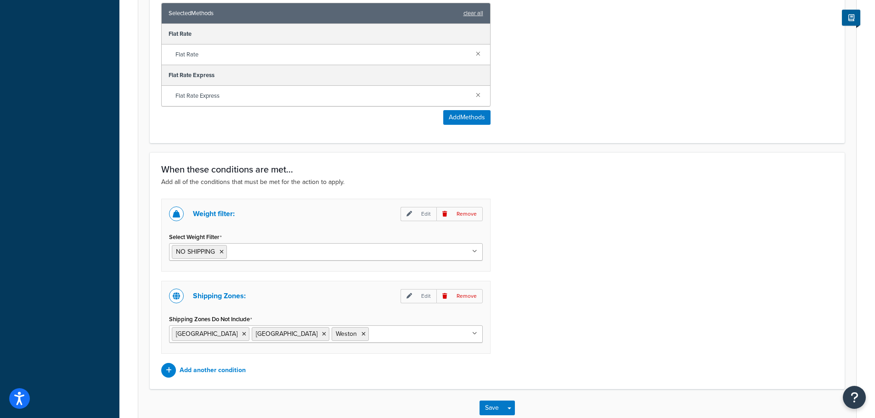
scroll to position [459, 0]
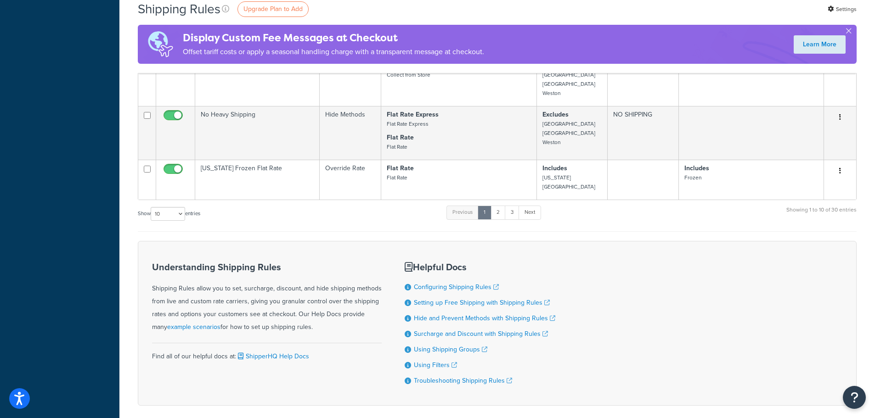
scroll to position [504, 0]
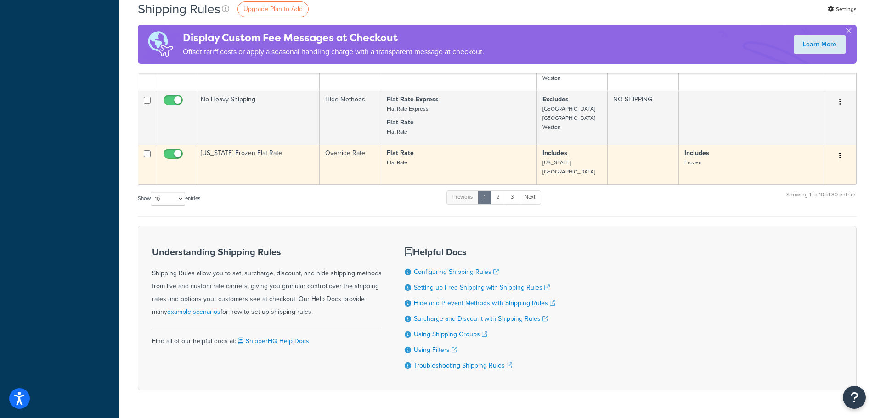
click at [260, 145] on td "Florida Frozen Flat Rate" at bounding box center [257, 165] width 124 height 40
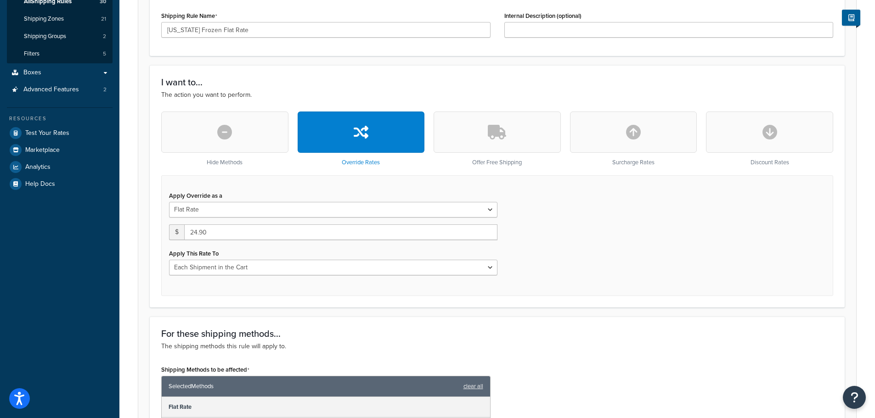
scroll to position [184, 0]
